Goal: Find specific page/section: Find specific page/section

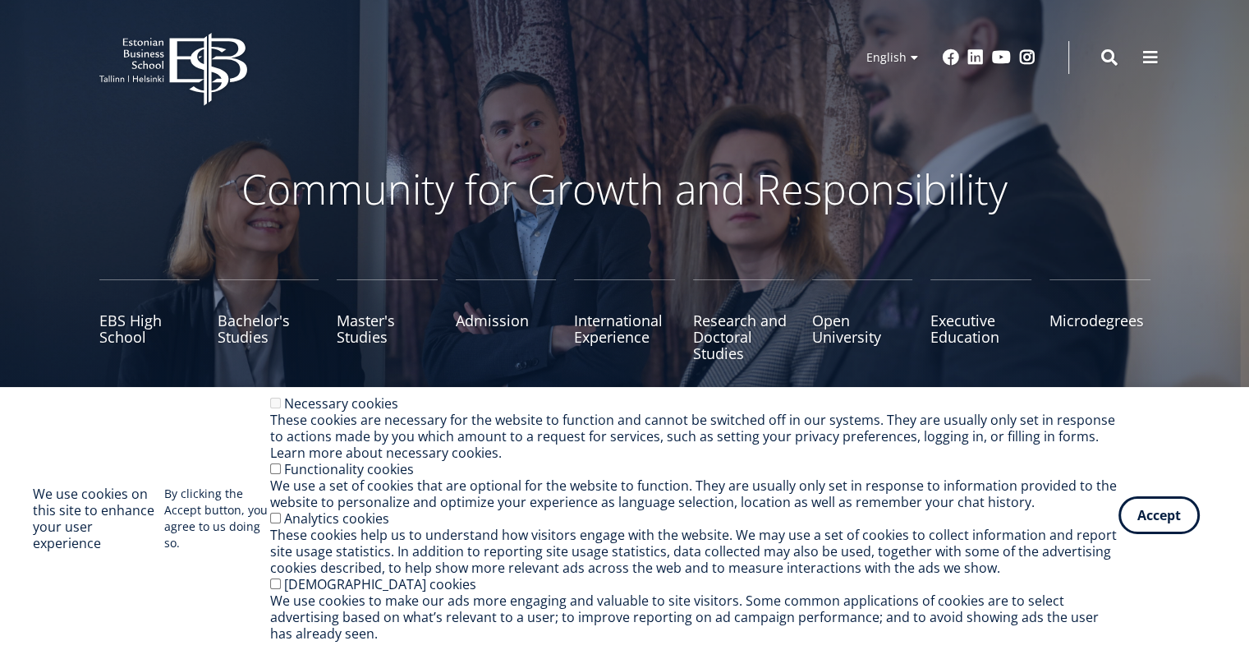
click at [1167, 528] on button "Accept" at bounding box center [1159, 515] width 81 height 38
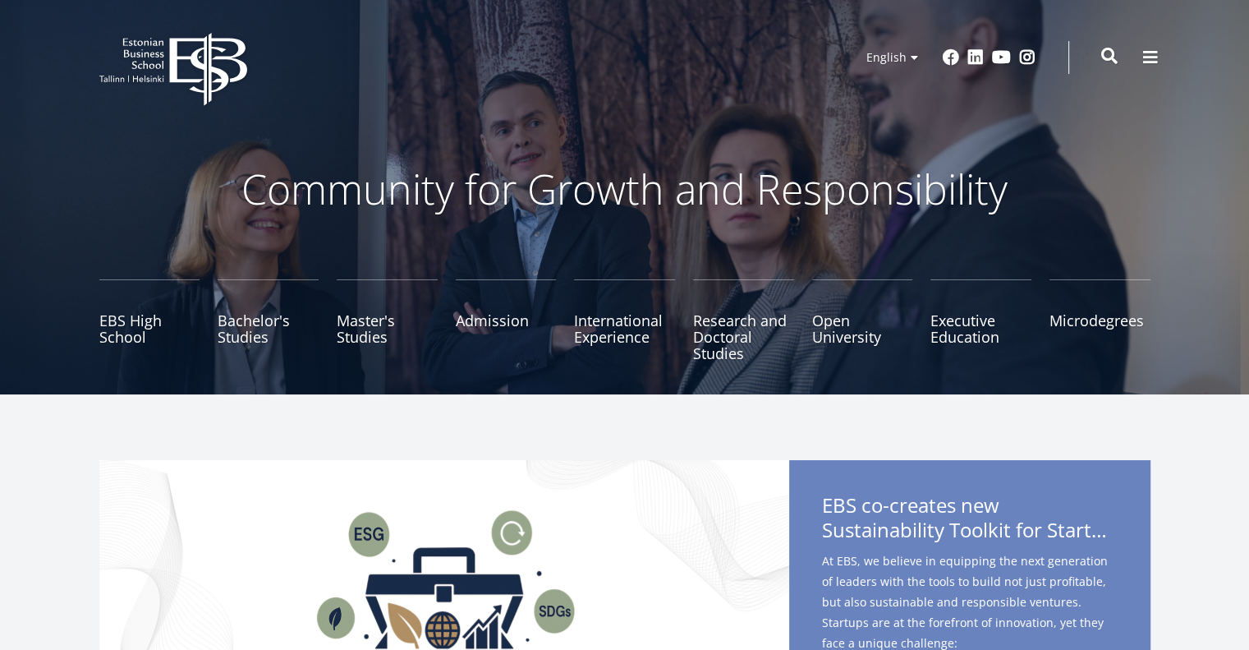
click at [1113, 53] on span at bounding box center [1110, 56] width 16 height 16
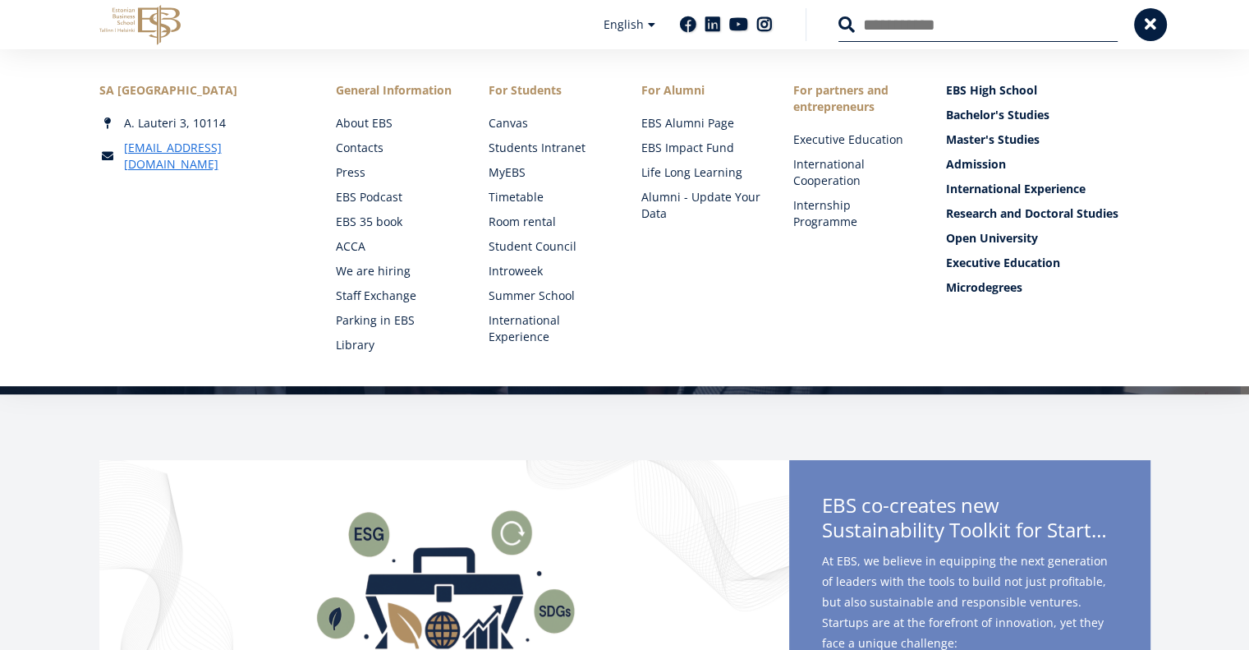
click at [839, 16] on button at bounding box center [847, 24] width 16 height 16
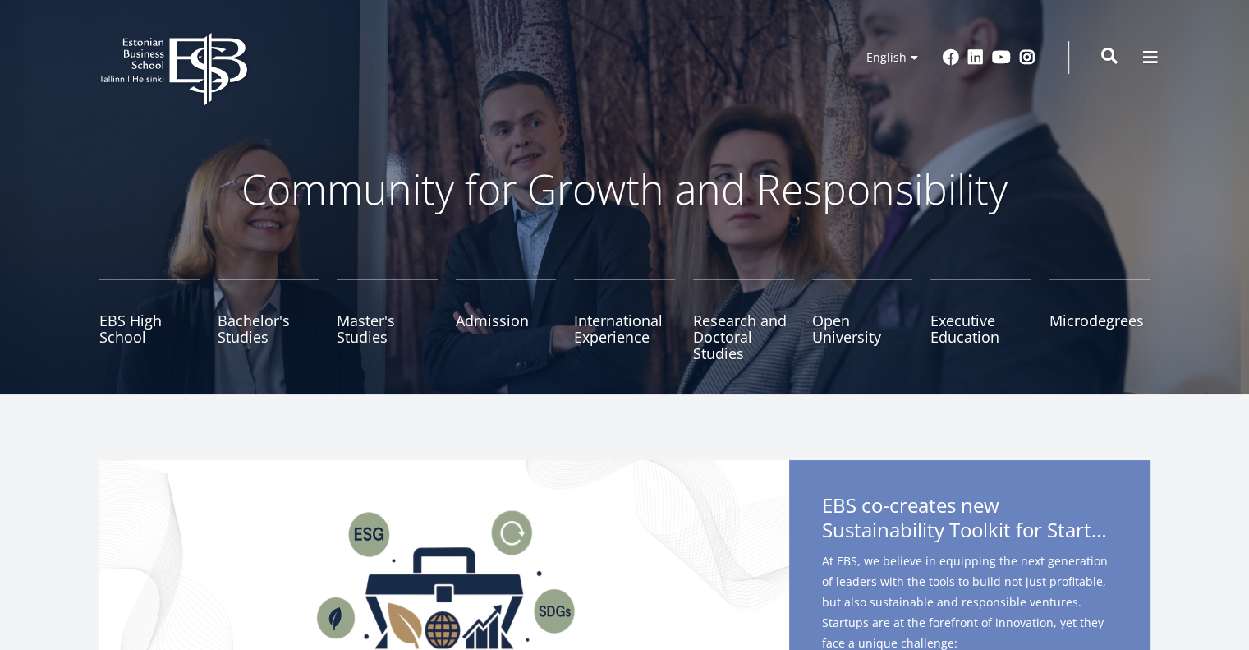
click at [1117, 59] on span at bounding box center [1110, 56] width 16 height 16
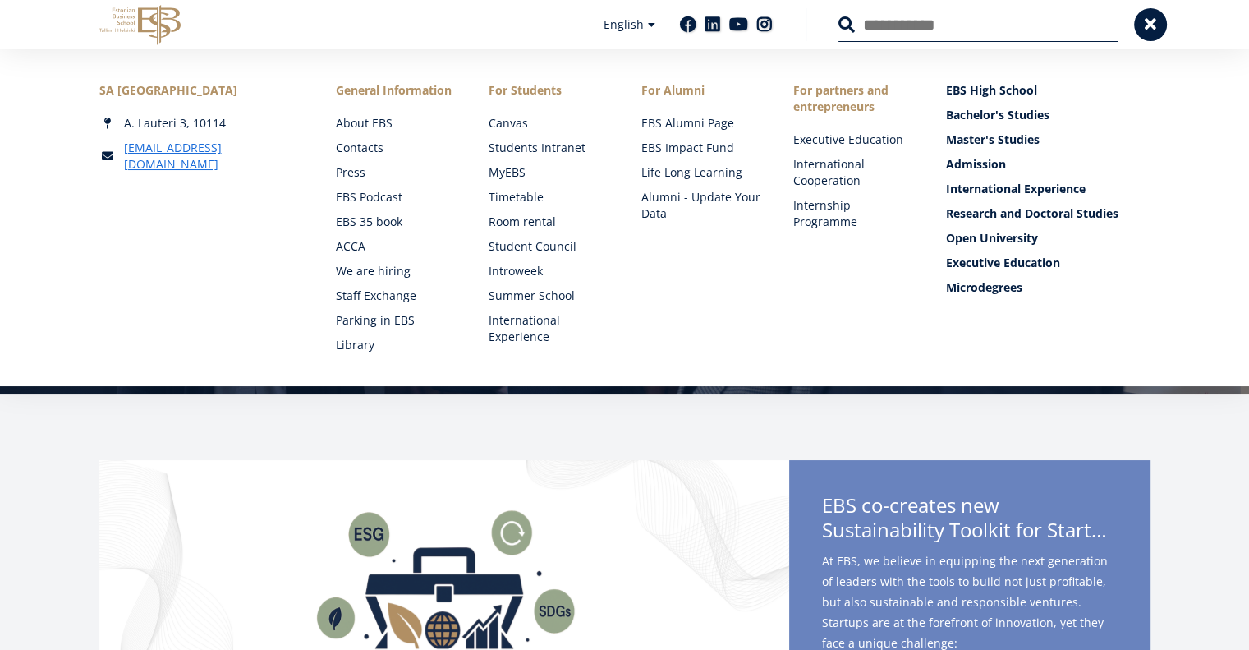
click at [888, 19] on input "Search" at bounding box center [978, 24] width 279 height 35
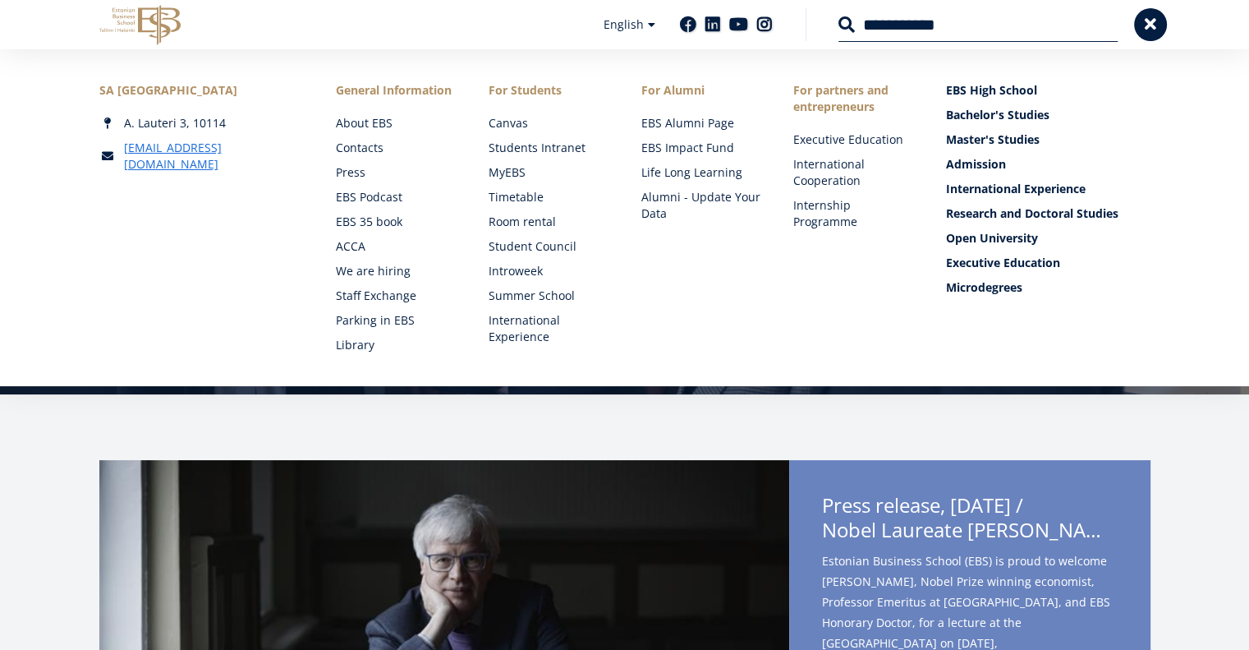
type input "**********"
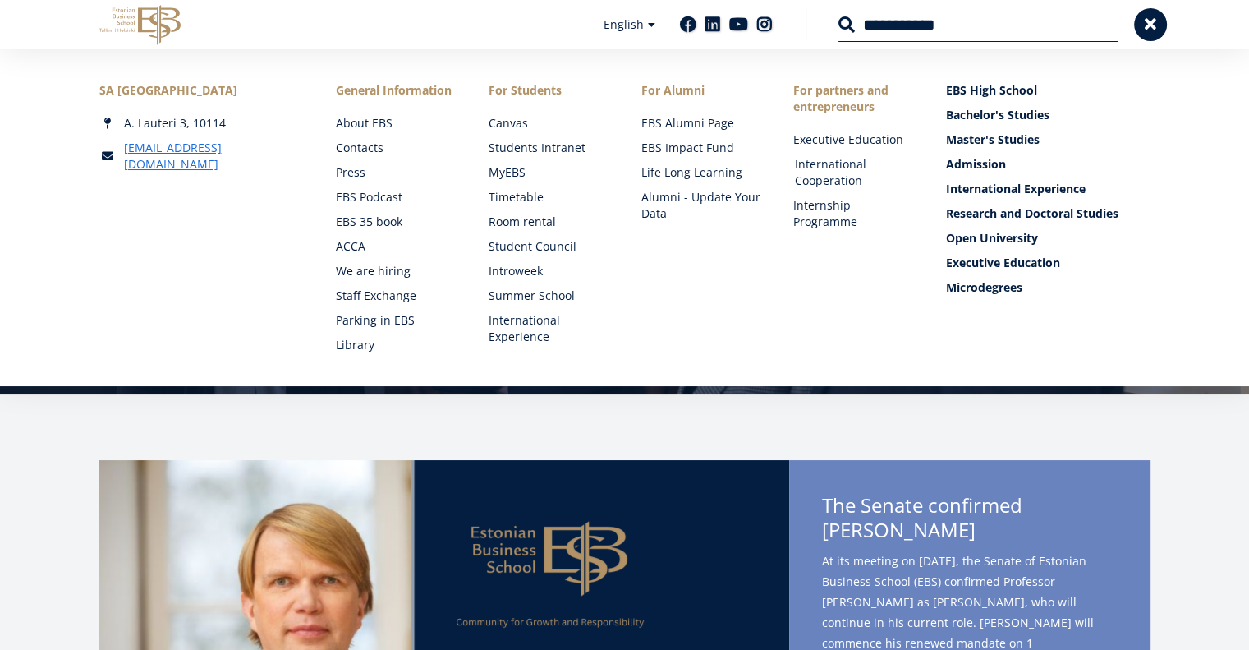
click at [838, 174] on link "International Cooperation" at bounding box center [855, 172] width 120 height 33
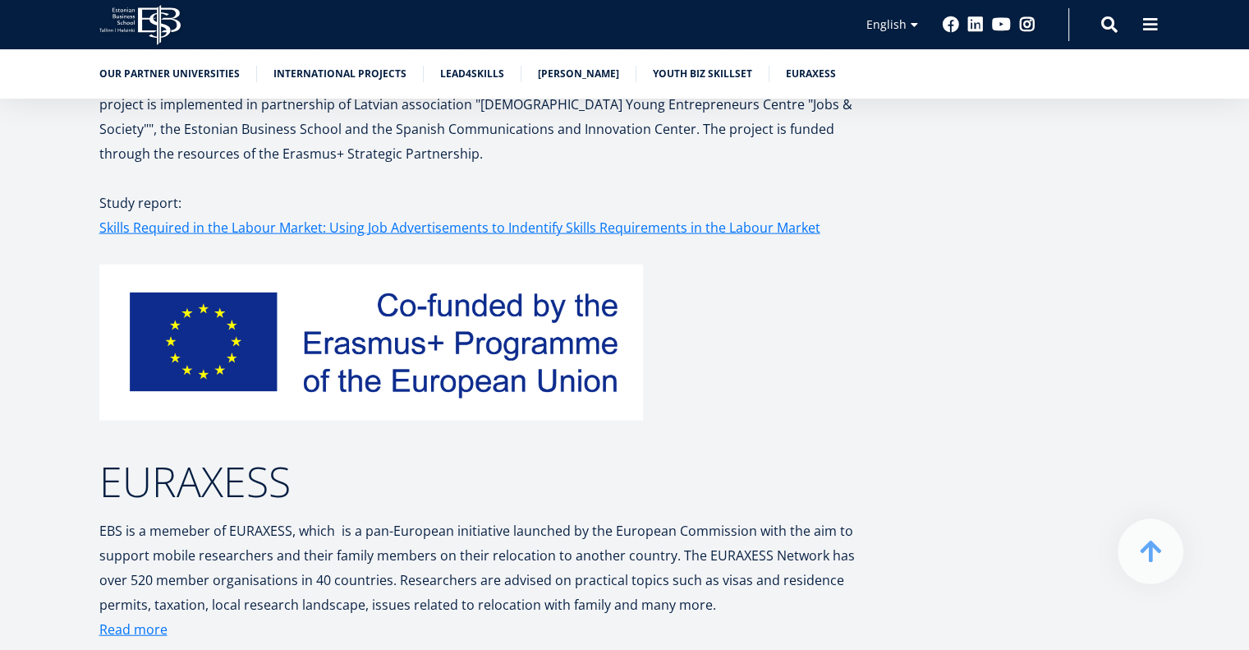
scroll to position [3779, 0]
